Goal: Navigation & Orientation: Find specific page/section

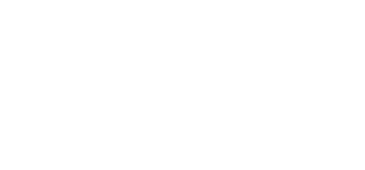
type input "lenzo78@gmail.com"
